Goal: Information Seeking & Learning: Understand process/instructions

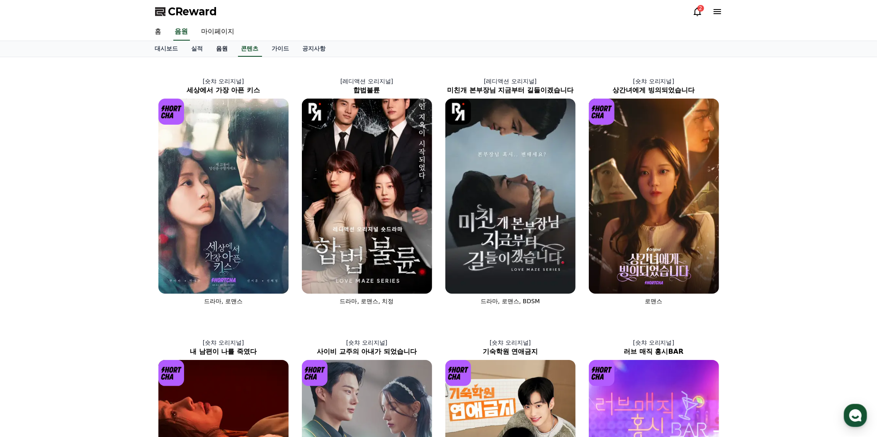
click at [235, 57] on link "음원" at bounding box center [222, 49] width 25 height 16
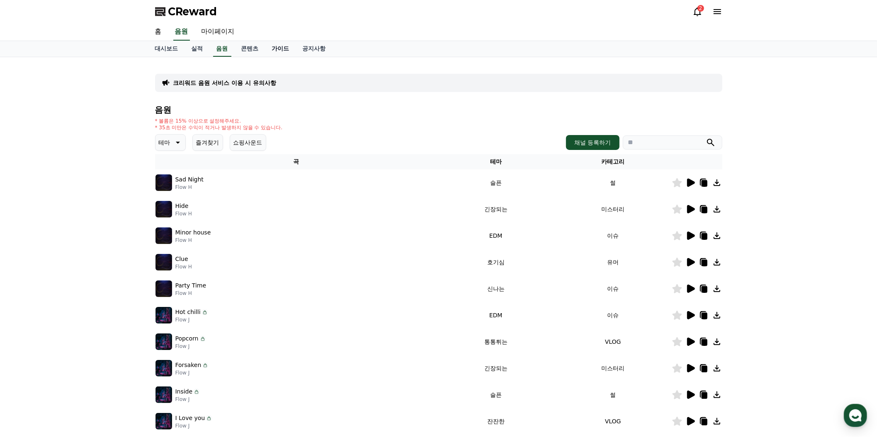
click at [296, 57] on link "가이드" at bounding box center [280, 49] width 31 height 16
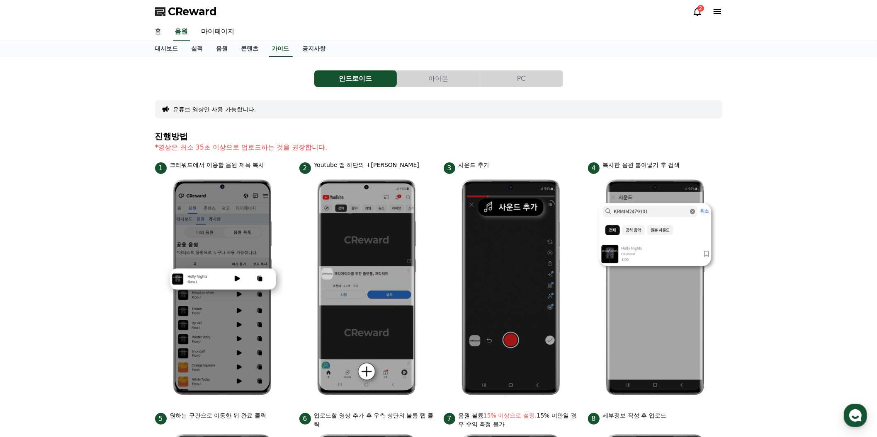
click at [522, 87] on button "PC" at bounding box center [521, 78] width 83 height 17
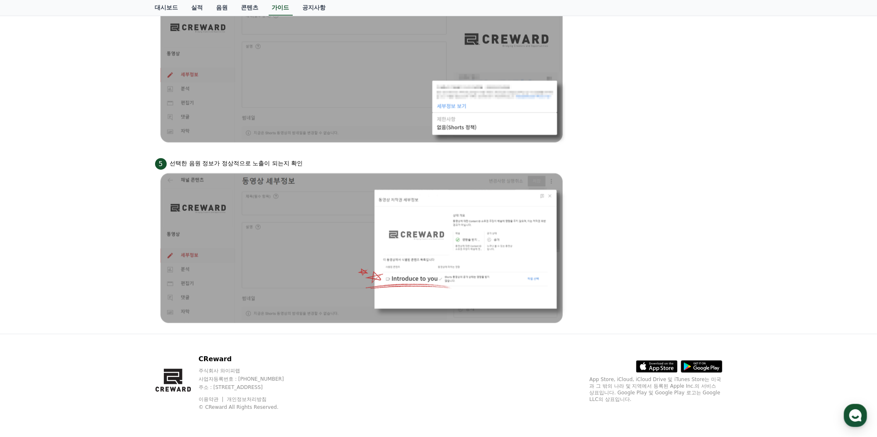
scroll to position [950, 0]
